Goal: Task Accomplishment & Management: Use online tool/utility

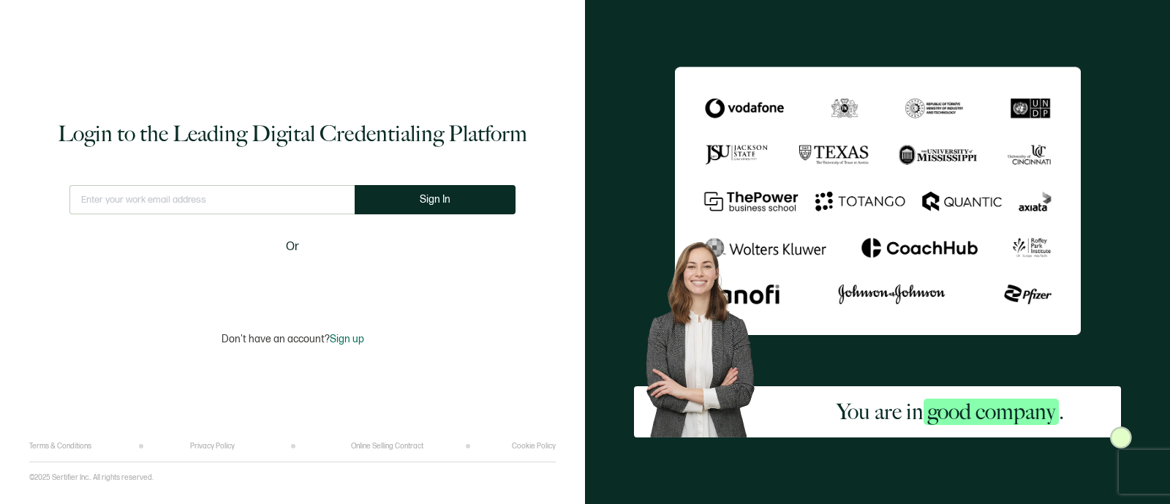
click at [124, 194] on input "text" at bounding box center [211, 199] width 285 height 29
type input "[PERSON_NAME][EMAIL_ADDRESS][PERSON_NAME][DOMAIN_NAME]"
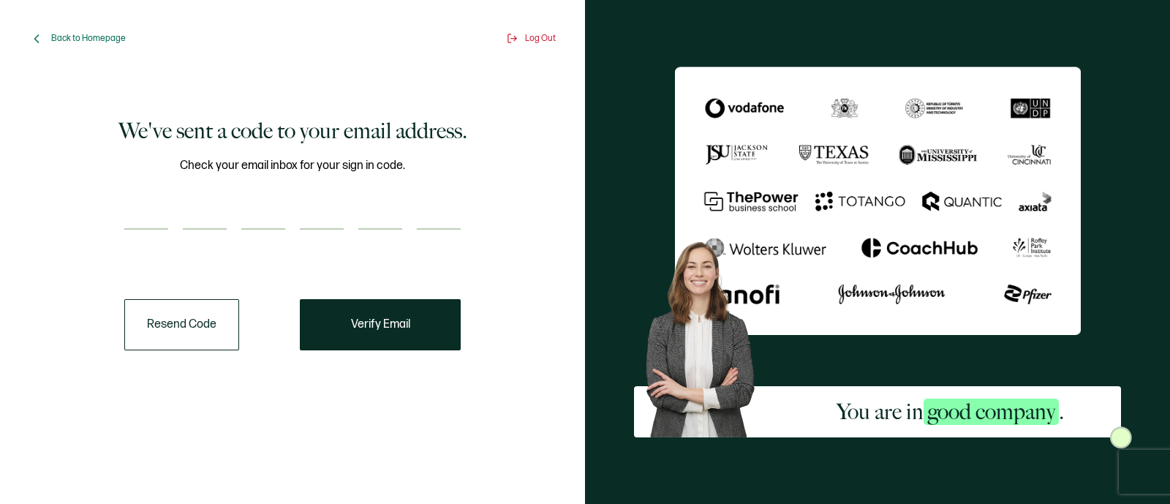
click at [150, 206] on input "number" at bounding box center [146, 214] width 44 height 29
paste input "7"
type input "7"
type input "5"
type input "0"
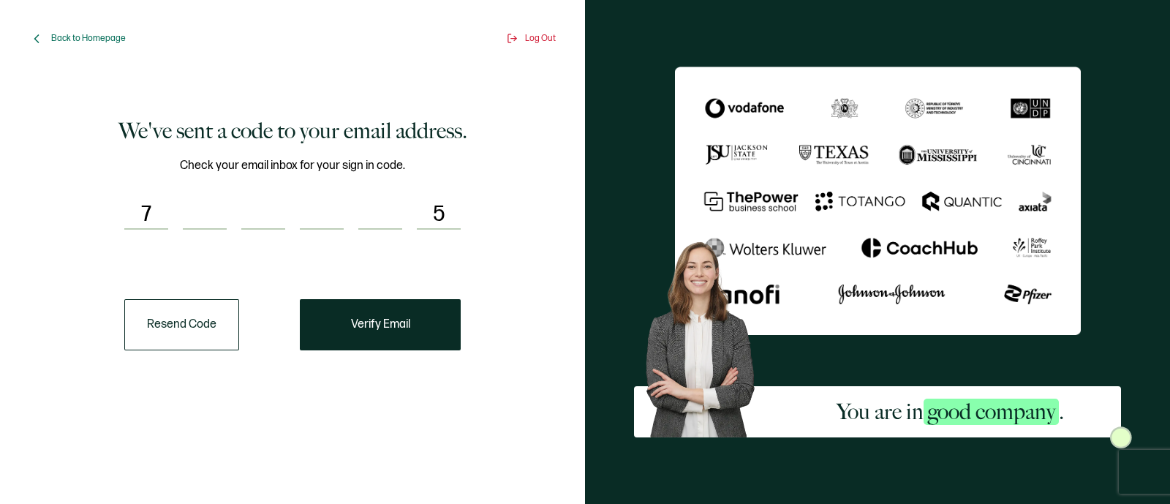
type input "3"
type input "4"
type input "3"
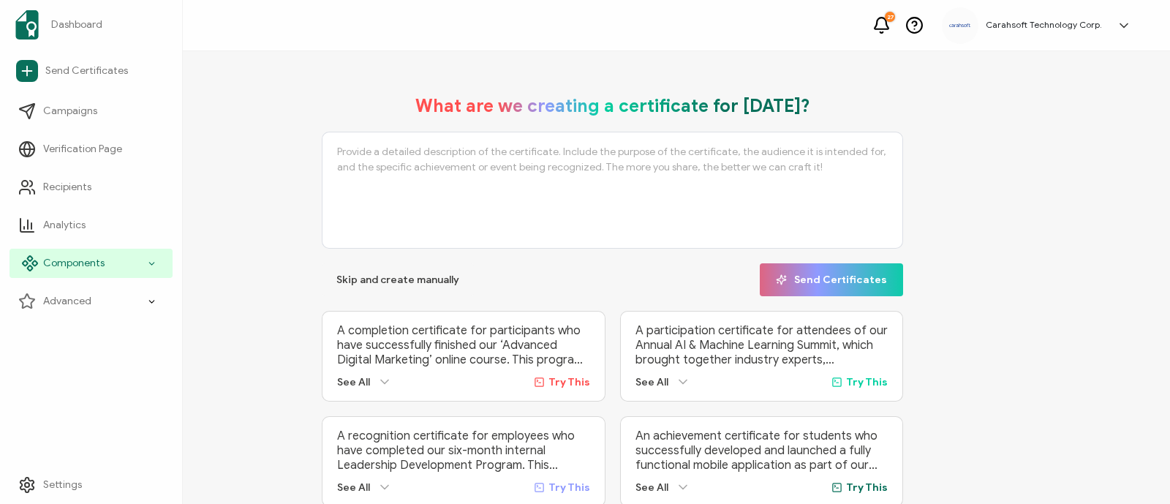
click at [113, 266] on div "Components" at bounding box center [91, 263] width 163 height 29
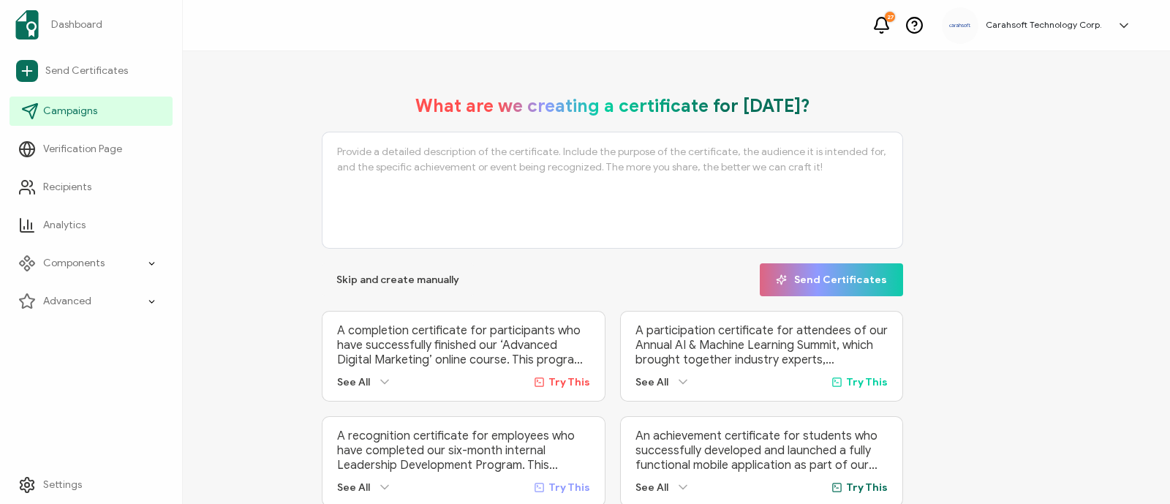
click at [86, 113] on span "Campaigns" at bounding box center [70, 111] width 54 height 15
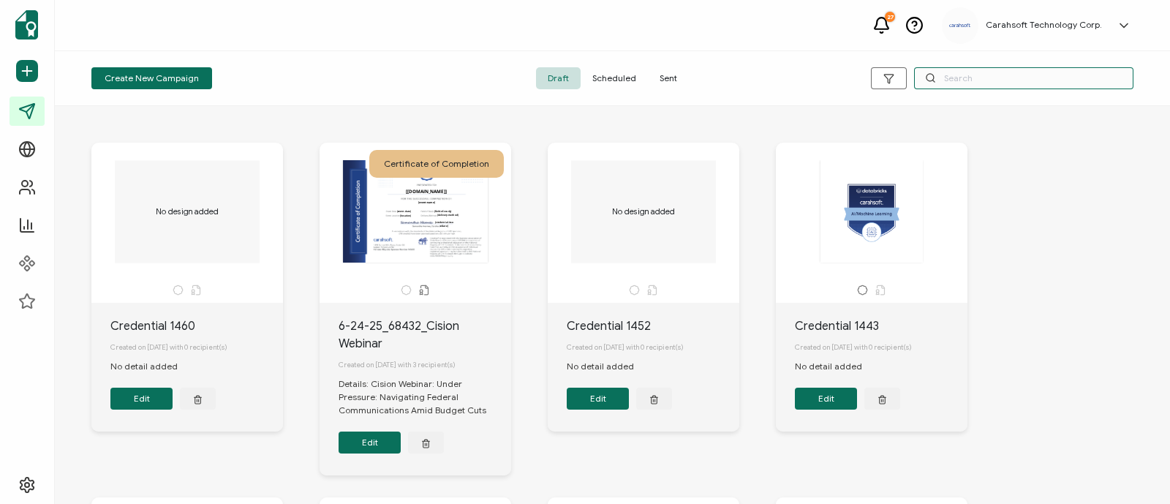
click at [949, 77] on input "text" at bounding box center [1023, 78] width 219 height 22
paste input "703435"
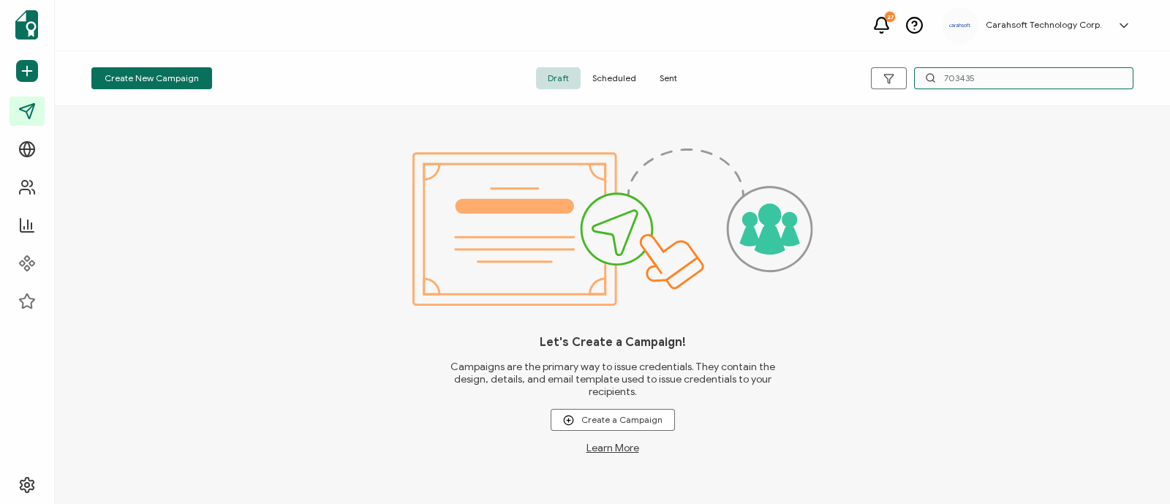
type input "703435"
click at [291, 152] on div "Let's Create a Campaign! Campaigns are the primary way to issue credentials. Th…" at bounding box center [612, 305] width 1115 height 398
click at [654, 74] on span "Sent" at bounding box center [668, 78] width 41 height 22
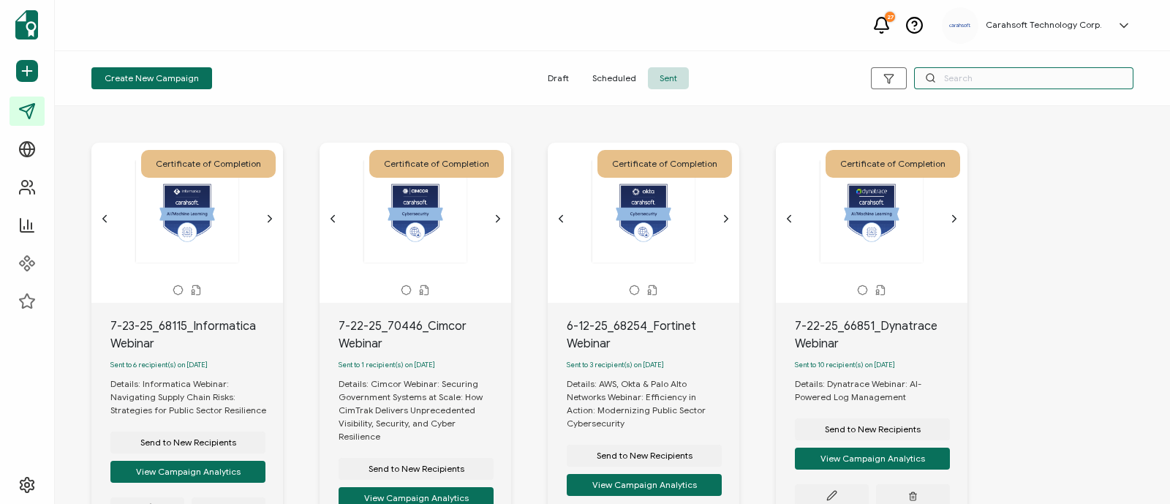
click at [957, 82] on input "text" at bounding box center [1023, 78] width 219 height 22
paste input "6-24-25_68228_Red Hat Event"
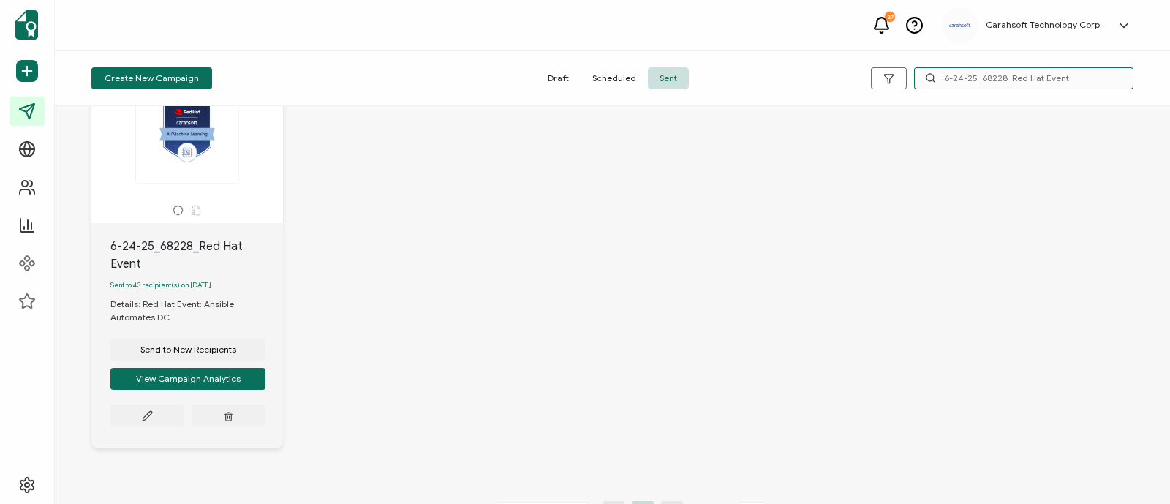
scroll to position [80, 0]
type input "6-24-25_68228_Red Hat Event"
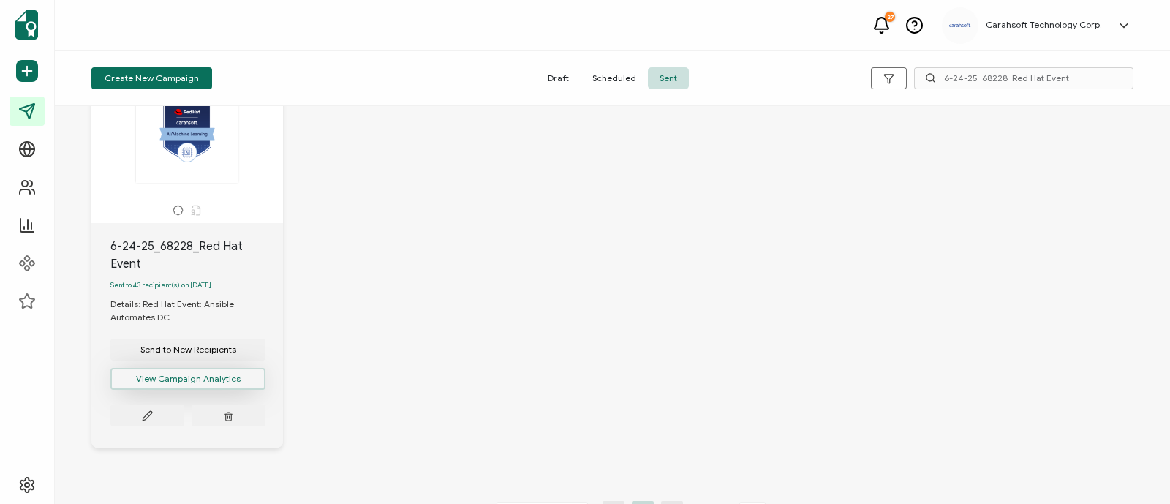
click at [198, 377] on button "View Campaign Analytics" at bounding box center [187, 379] width 155 height 22
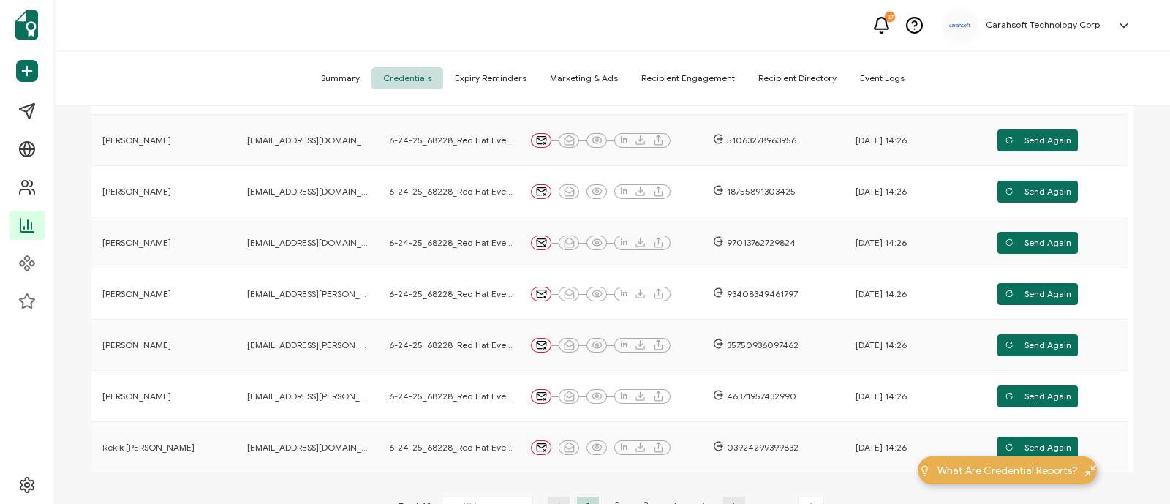
scroll to position [510, 0]
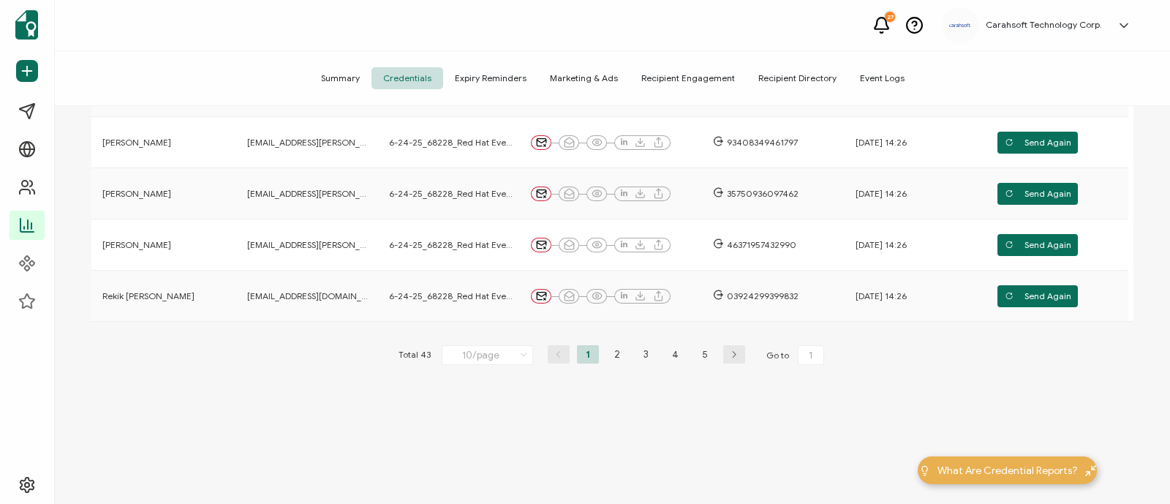
click at [686, 360] on ul "1 2 3 4 5" at bounding box center [646, 354] width 146 height 18
click at [694, 354] on li "5" at bounding box center [705, 354] width 22 height 18
type input "5"
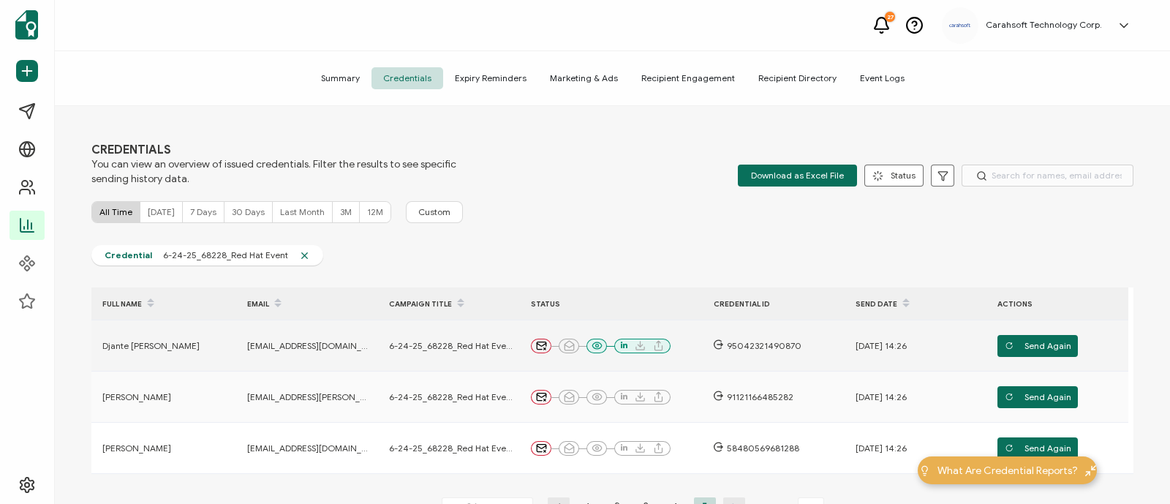
scroll to position [152, 0]
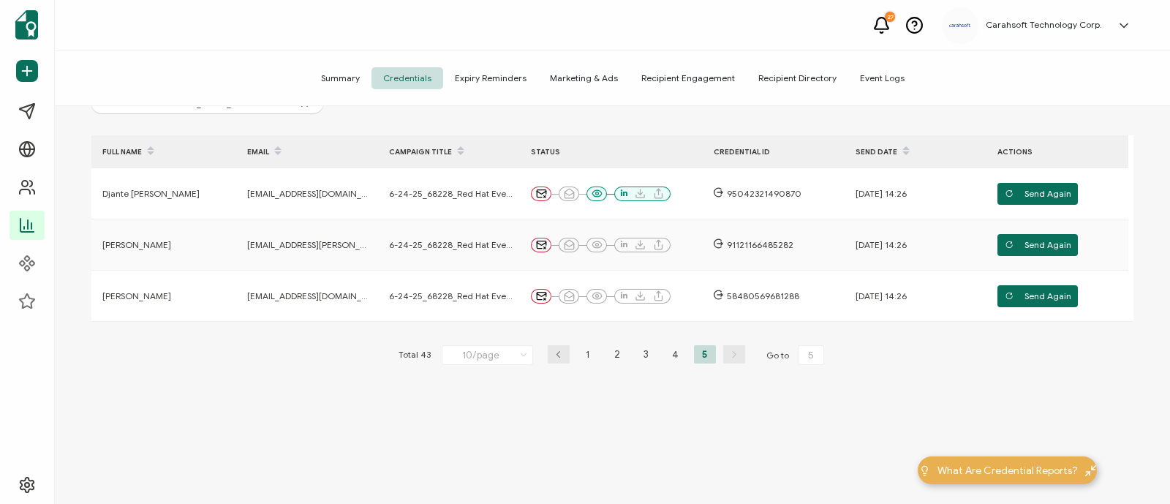
click at [519, 360] on icon at bounding box center [523, 355] width 15 height 16
click at [467, 466] on span "100/page" at bounding box center [474, 464] width 42 height 11
type input "100/page"
type input "1"
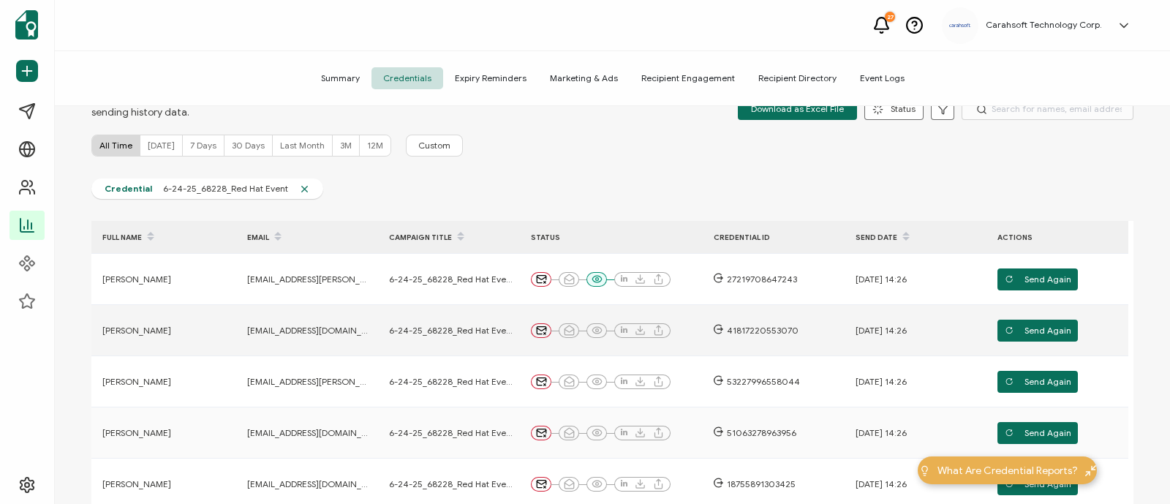
scroll to position [0, 0]
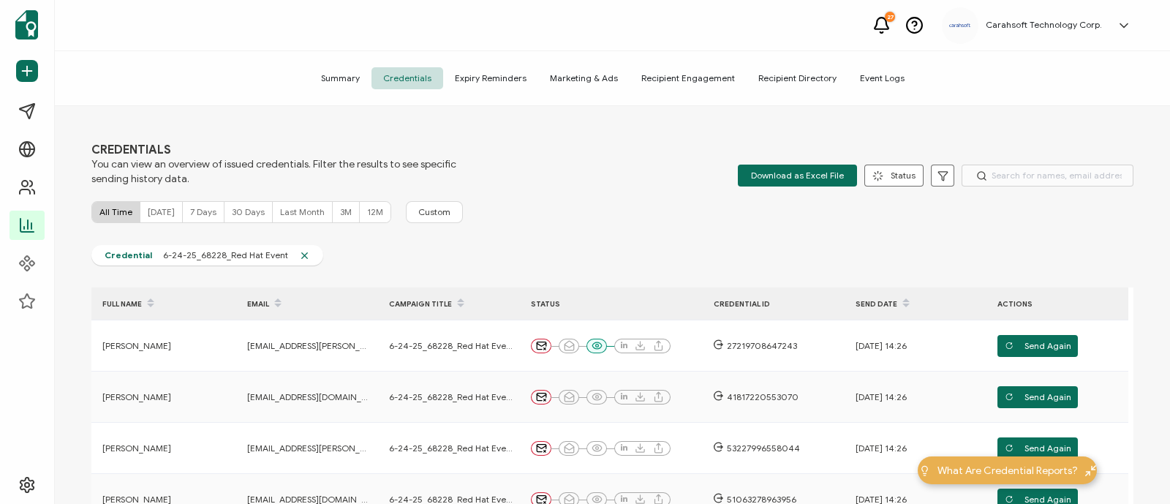
click at [344, 77] on span "Summary" at bounding box center [340, 78] width 62 height 22
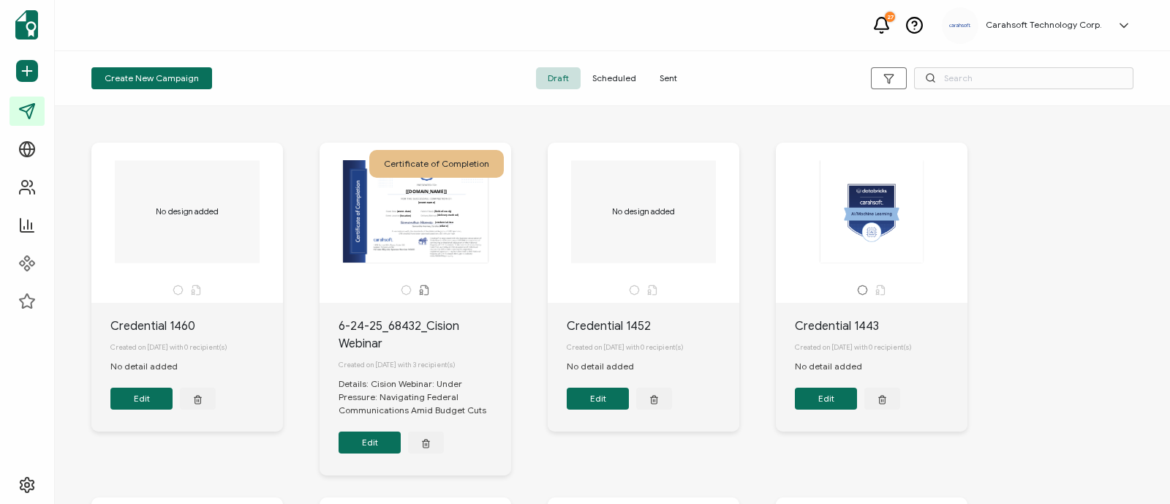
click at [672, 77] on span "Sent" at bounding box center [668, 78] width 41 height 22
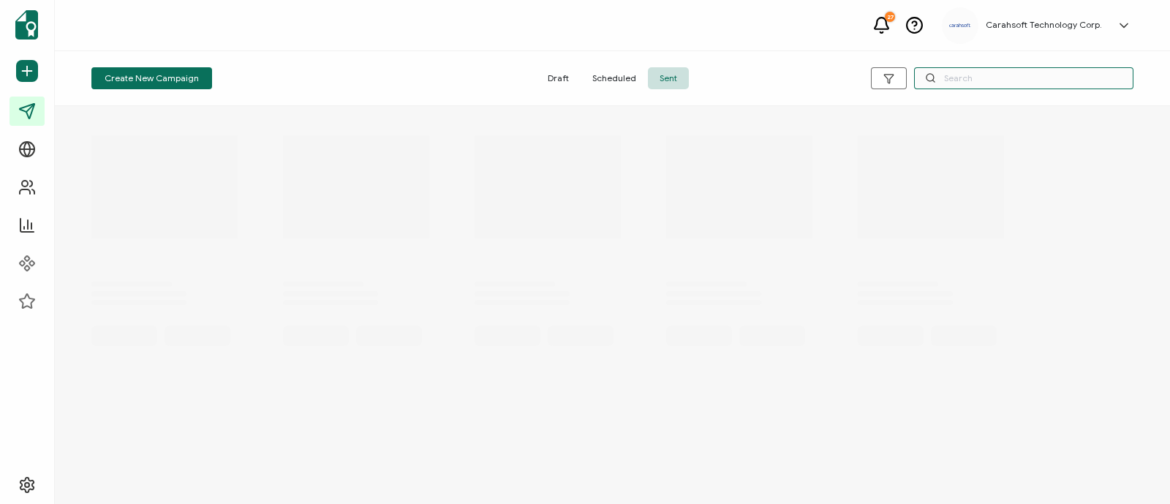
click at [947, 79] on input "text" at bounding box center [1023, 78] width 219 height 22
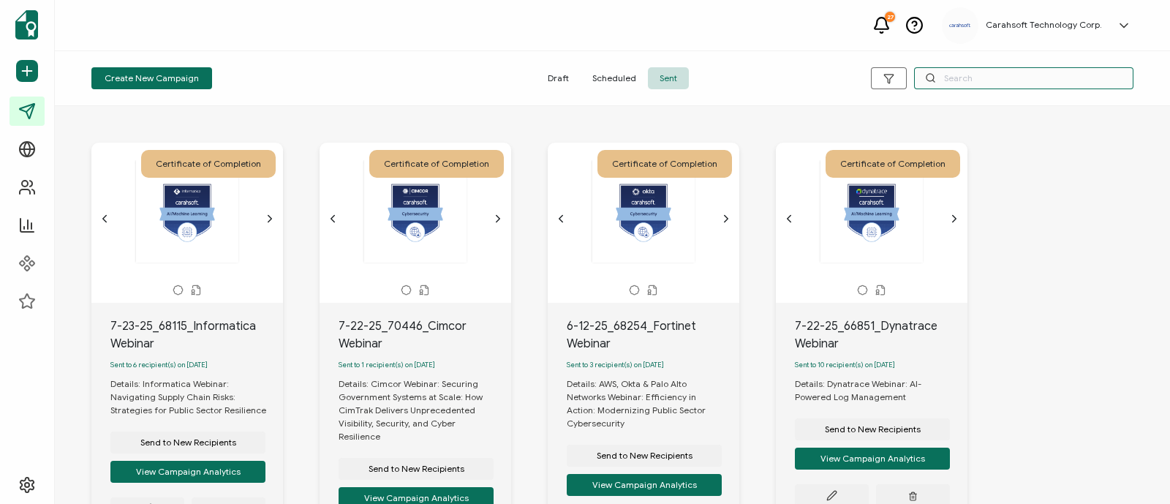
paste input "6-24-25_68228_Red Hat Event"
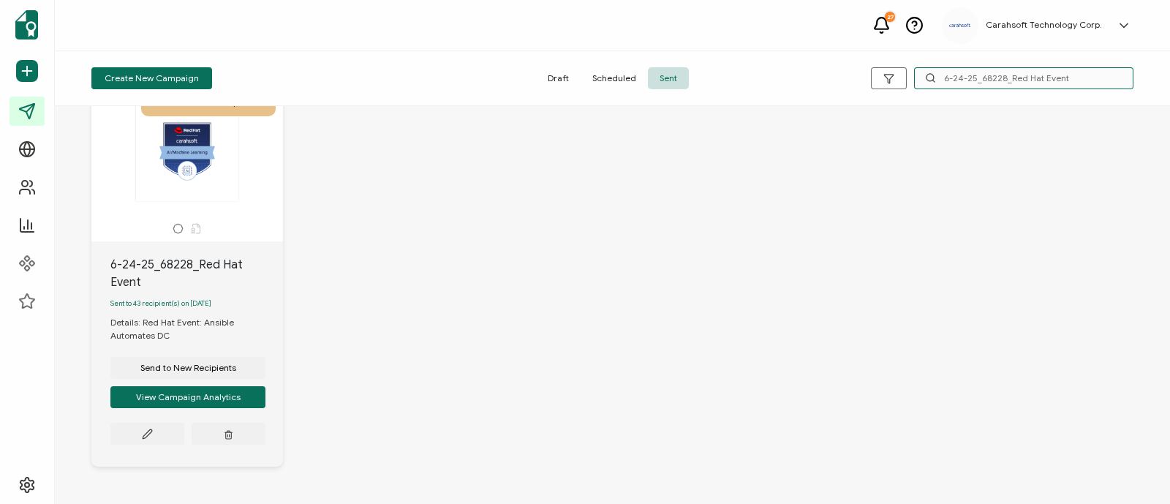
scroll to position [62, 0]
type input "6-24-25_68228_Red Hat Event"
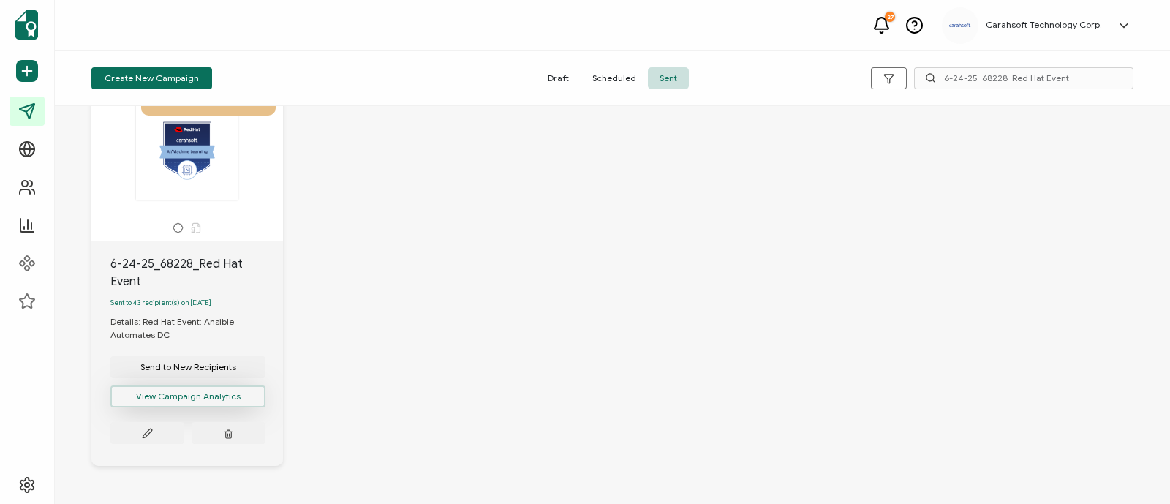
click at [205, 393] on button "View Campaign Analytics" at bounding box center [187, 396] width 155 height 22
